Goal: Information Seeking & Learning: Learn about a topic

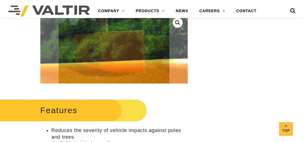
scroll to position [194, 0]
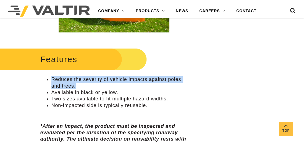
drag, startPoint x: 51, startPoint y: 78, endPoint x: 87, endPoint y: 85, distance: 36.3
click at [87, 85] on li "Reduces the severity of vehicle impacts against poles and trees." at bounding box center [119, 82] width 137 height 13
drag, startPoint x: 87, startPoint y: 85, endPoint x: 71, endPoint y: 83, distance: 16.2
copy li "Reduces the severity of vehicle impacts against poles and trees."
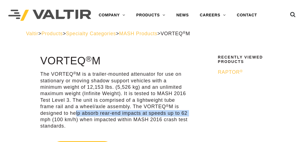
drag, startPoint x: 74, startPoint y: 110, endPoint x: 188, endPoint y: 112, distance: 114.6
drag, startPoint x: 188, startPoint y: 112, endPoint x: 183, endPoint y: 112, distance: 5.0
click at [183, 112] on p "The VORTEQ ® M is a trailer-mounted attenuator for use on stationary or moving …" at bounding box center [114, 100] width 148 height 58
drag, startPoint x: 76, startPoint y: 113, endPoint x: 66, endPoint y: 112, distance: 9.4
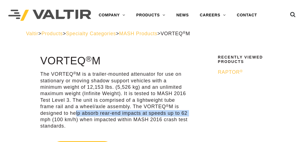
click at [76, 113] on p "The VORTEQ ® M is a trailer-mounted attenuator for use on stationary or moving …" at bounding box center [114, 100] width 148 height 58
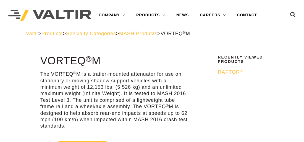
click at [68, 113] on p "The VORTEQ ® M is a trailer-mounted attenuator for use on stationary or moving …" at bounding box center [114, 100] width 148 height 58
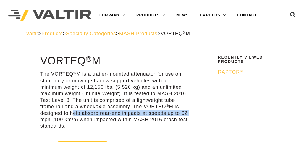
drag, startPoint x: 98, startPoint y: 110, endPoint x: 191, endPoint y: 112, distance: 93.5
drag, startPoint x: 191, startPoint y: 112, endPoint x: 170, endPoint y: 113, distance: 20.8
copy p "help absorb rear-end impacts at speeds up to 62"
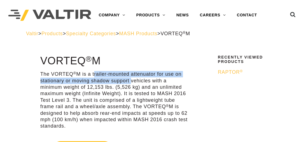
drag, startPoint x: 94, startPoint y: 73, endPoint x: 129, endPoint y: 80, distance: 35.8
click at [129, 80] on p "The VORTEQ ® M is a trailer-mounted attenuator for use on stationary or moving …" at bounding box center [114, 100] width 148 height 58
drag, startPoint x: 129, startPoint y: 80, endPoint x: 123, endPoint y: 78, distance: 6.3
copy p "trailer-mounted attenuator for use on stationary or moving shadow support"
